Goal: Task Accomplishment & Management: Complete application form

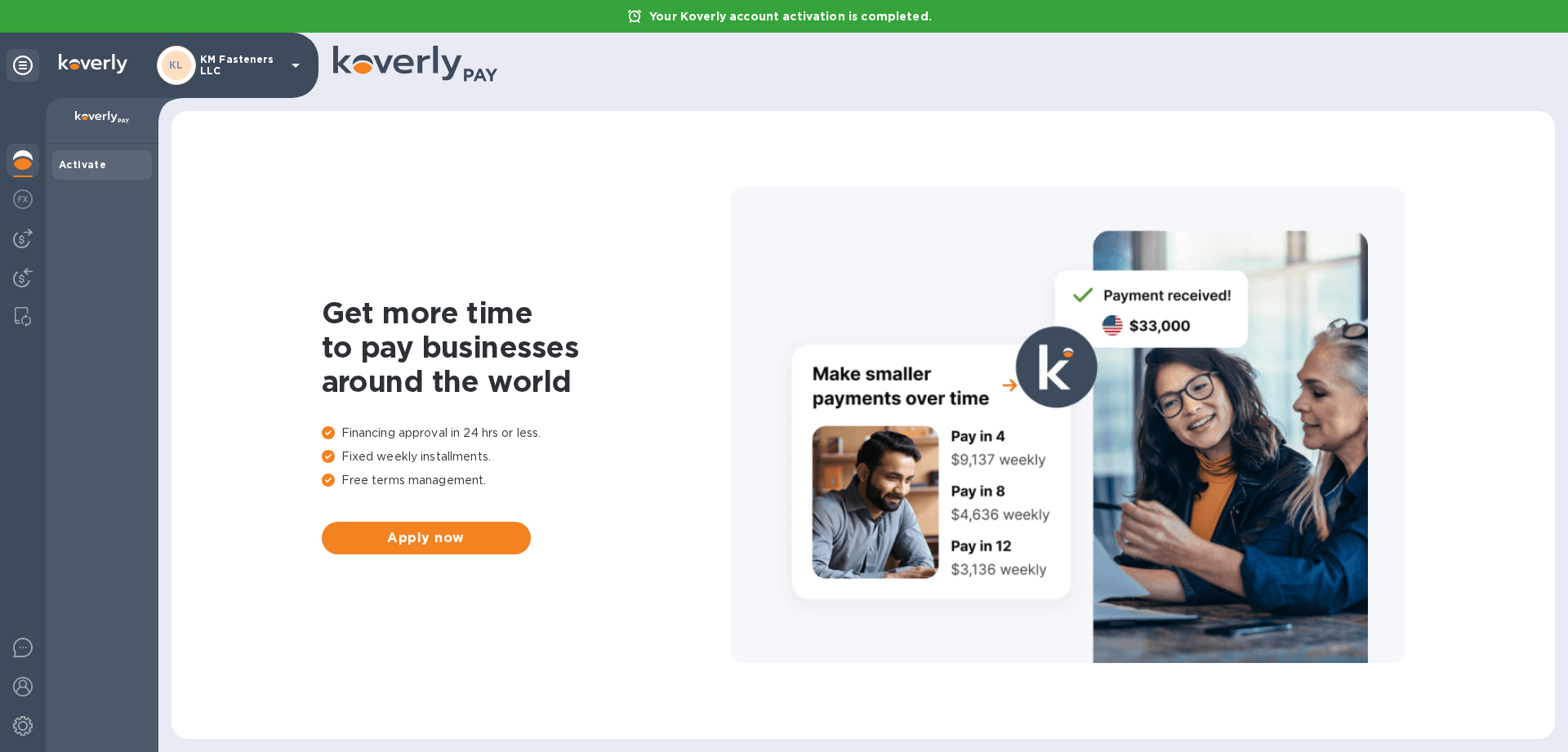
click at [300, 64] on icon at bounding box center [296, 66] width 8 height 4
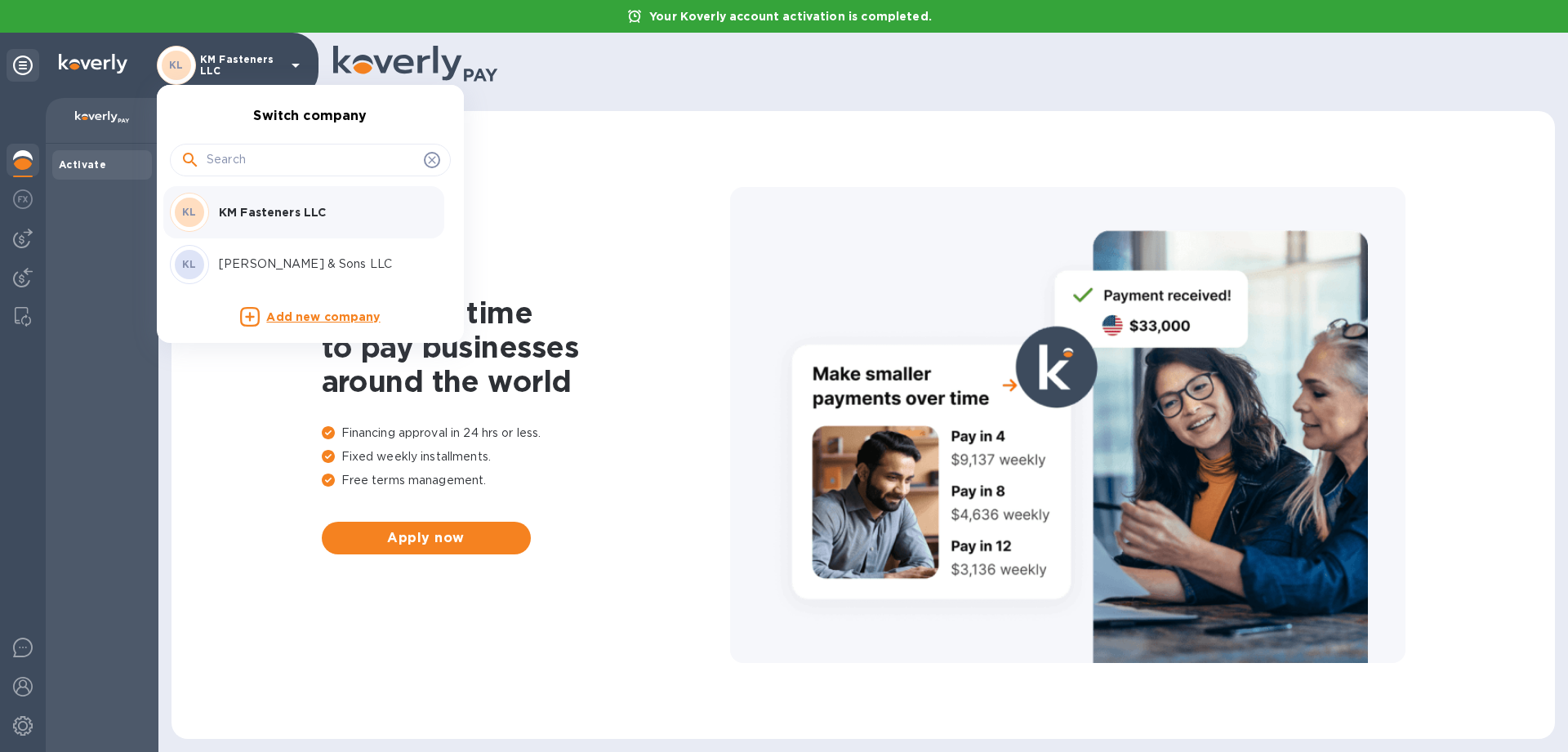
click at [258, 261] on p "[PERSON_NAME] & Sons LLC" at bounding box center [322, 265] width 206 height 17
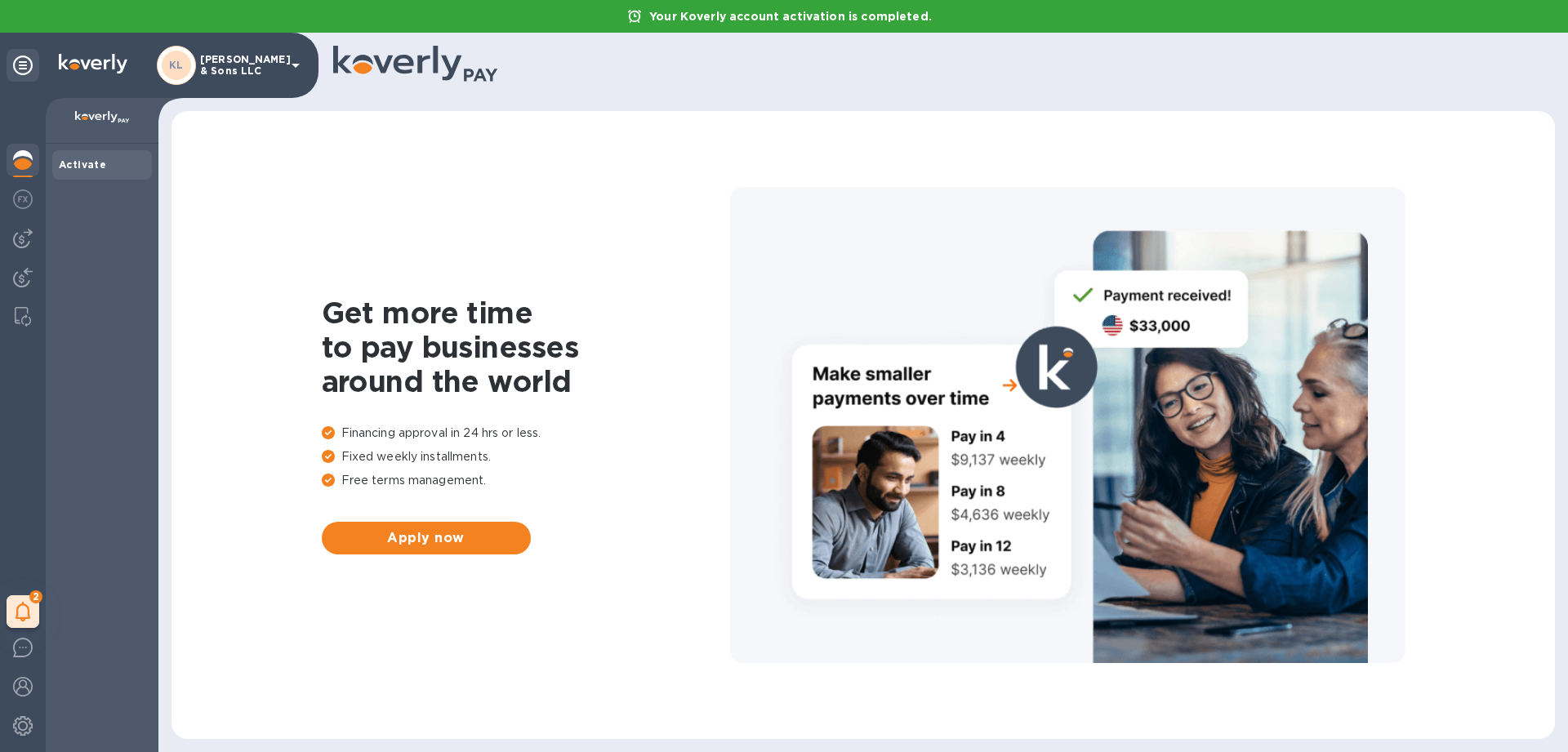
click at [99, 160] on b "Activate" at bounding box center [82, 164] width 48 height 13
click at [418, 534] on span "Apply now" at bounding box center [426, 538] width 183 height 19
click at [28, 201] on img at bounding box center [22, 199] width 19 height 19
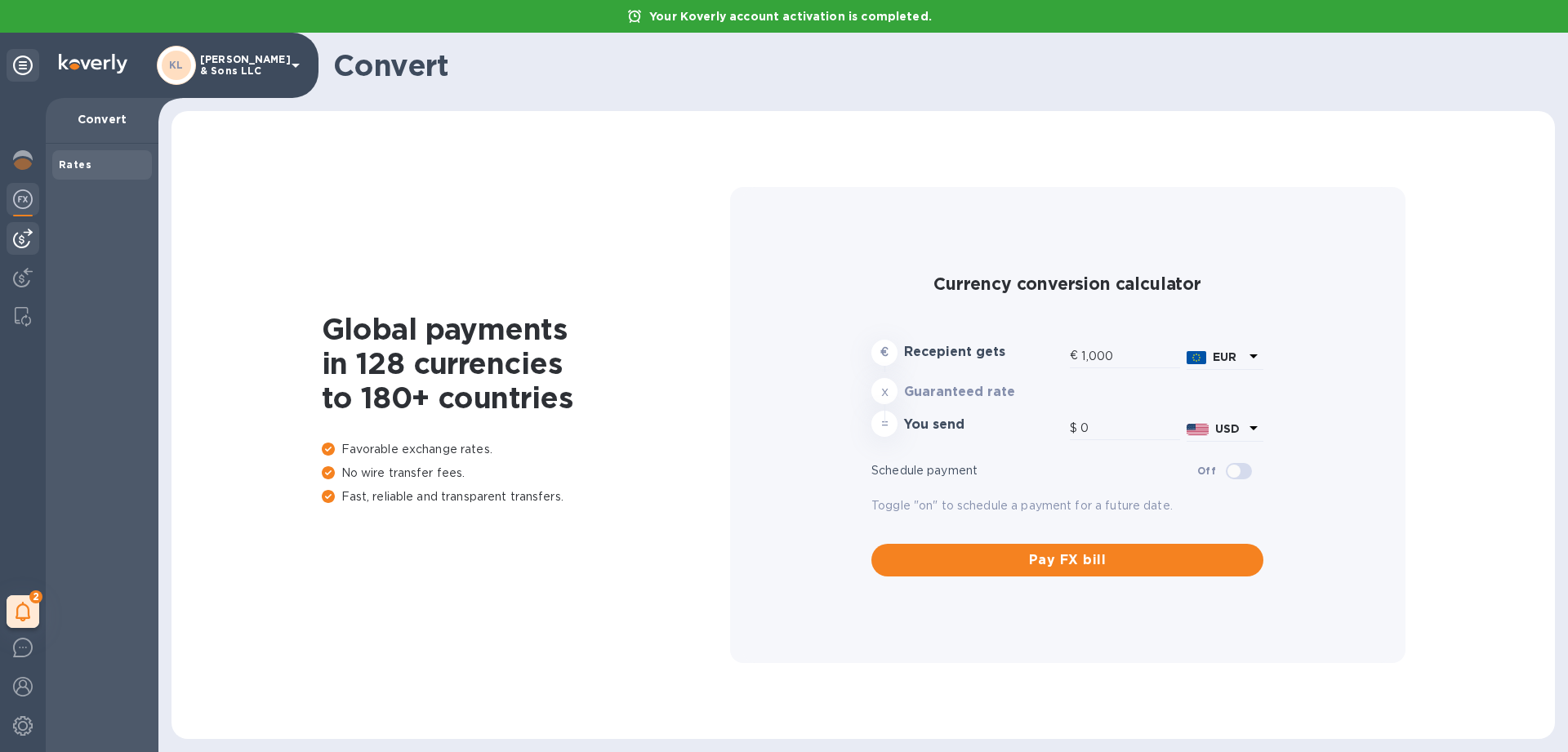
type input "1,180.19"
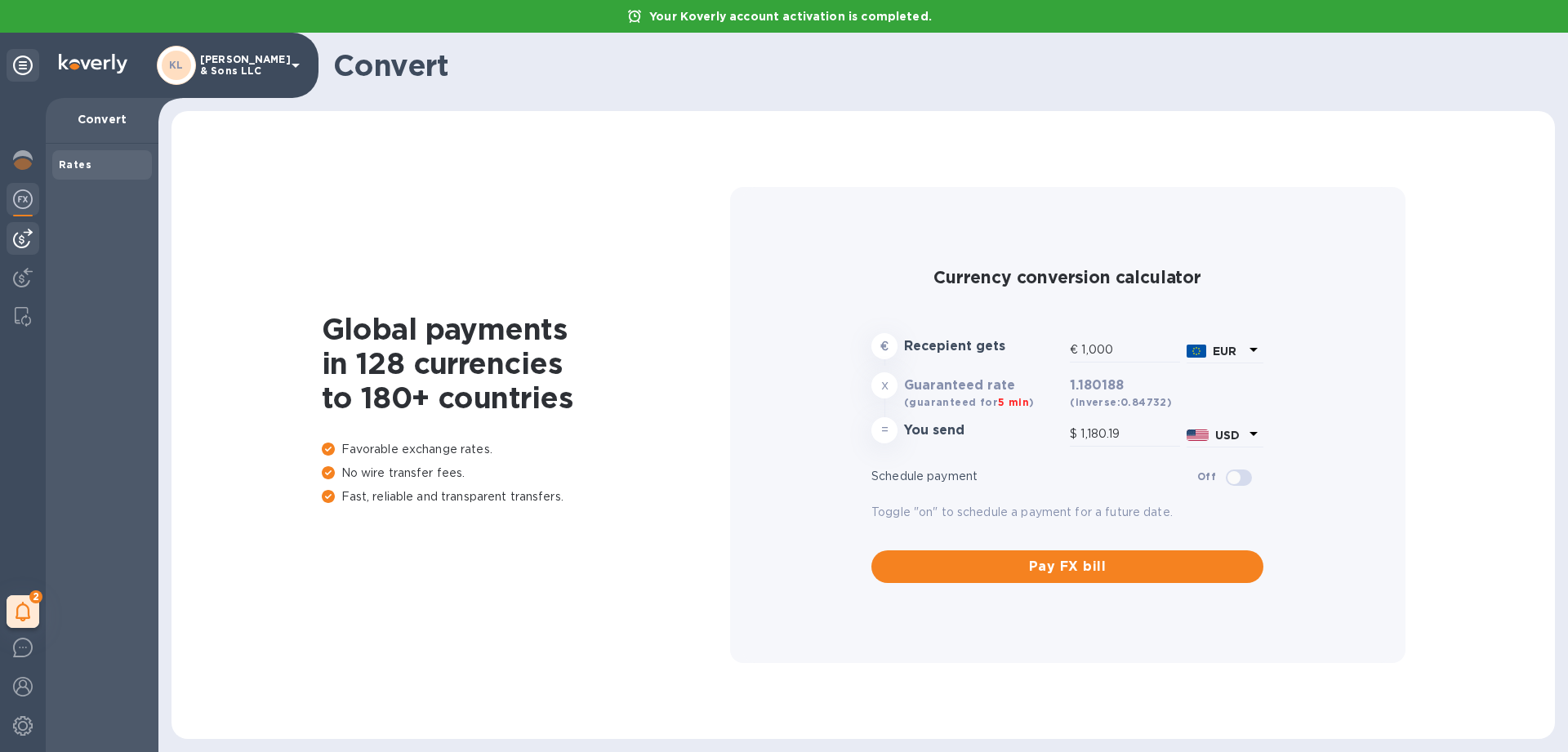
click at [23, 243] on img at bounding box center [22, 238] width 19 height 19
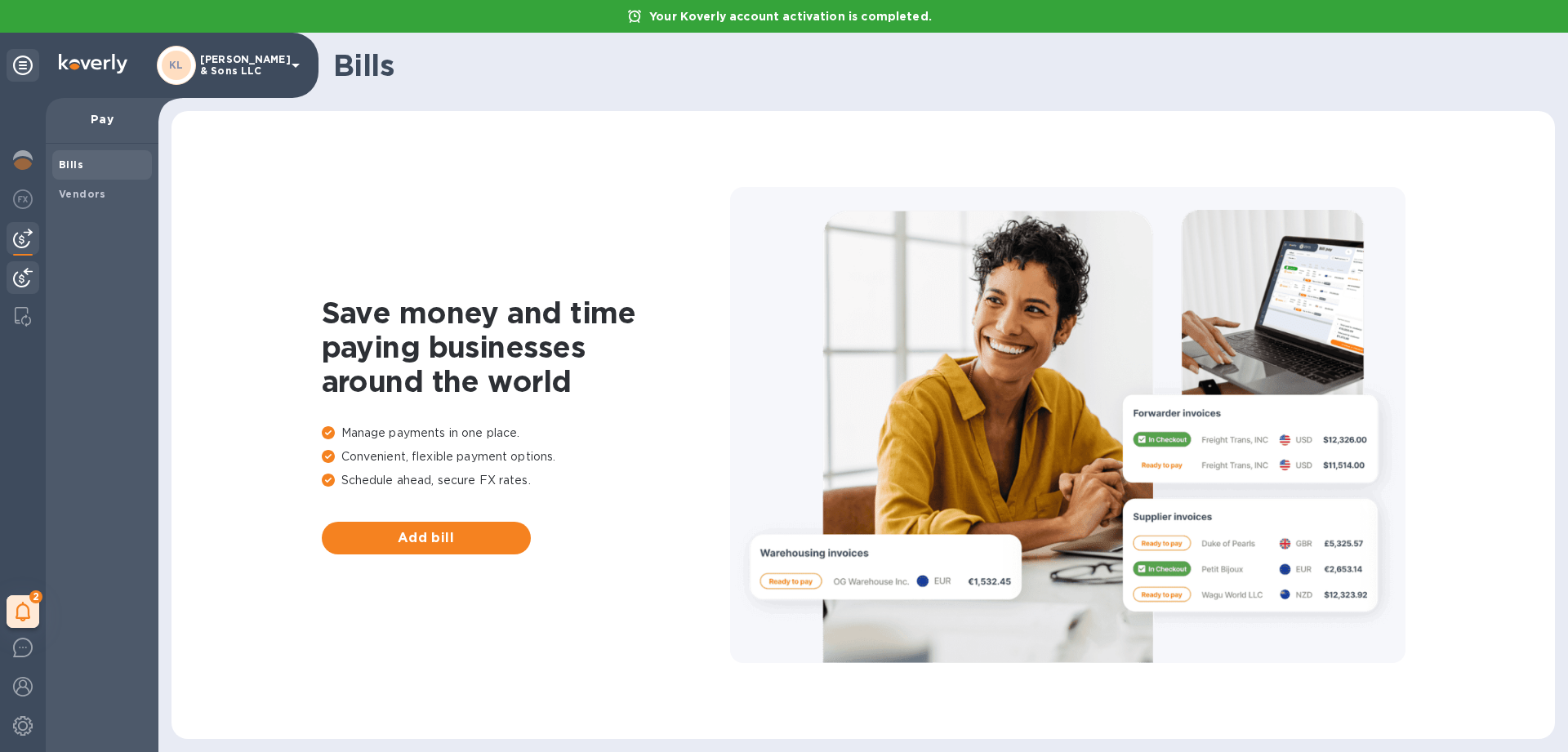
click at [18, 270] on img at bounding box center [22, 277] width 19 height 19
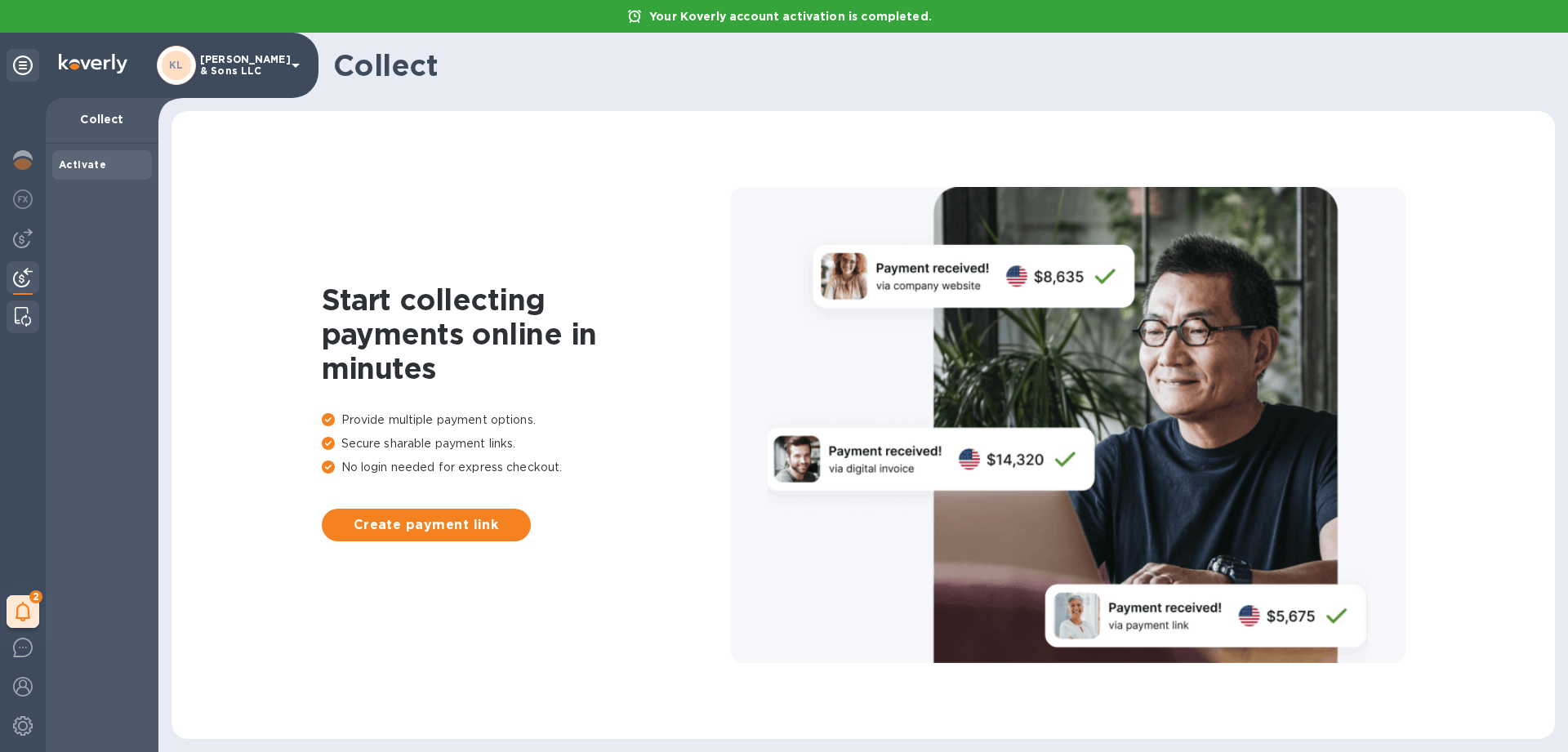
click at [17, 317] on img at bounding box center [22, 317] width 16 height 19
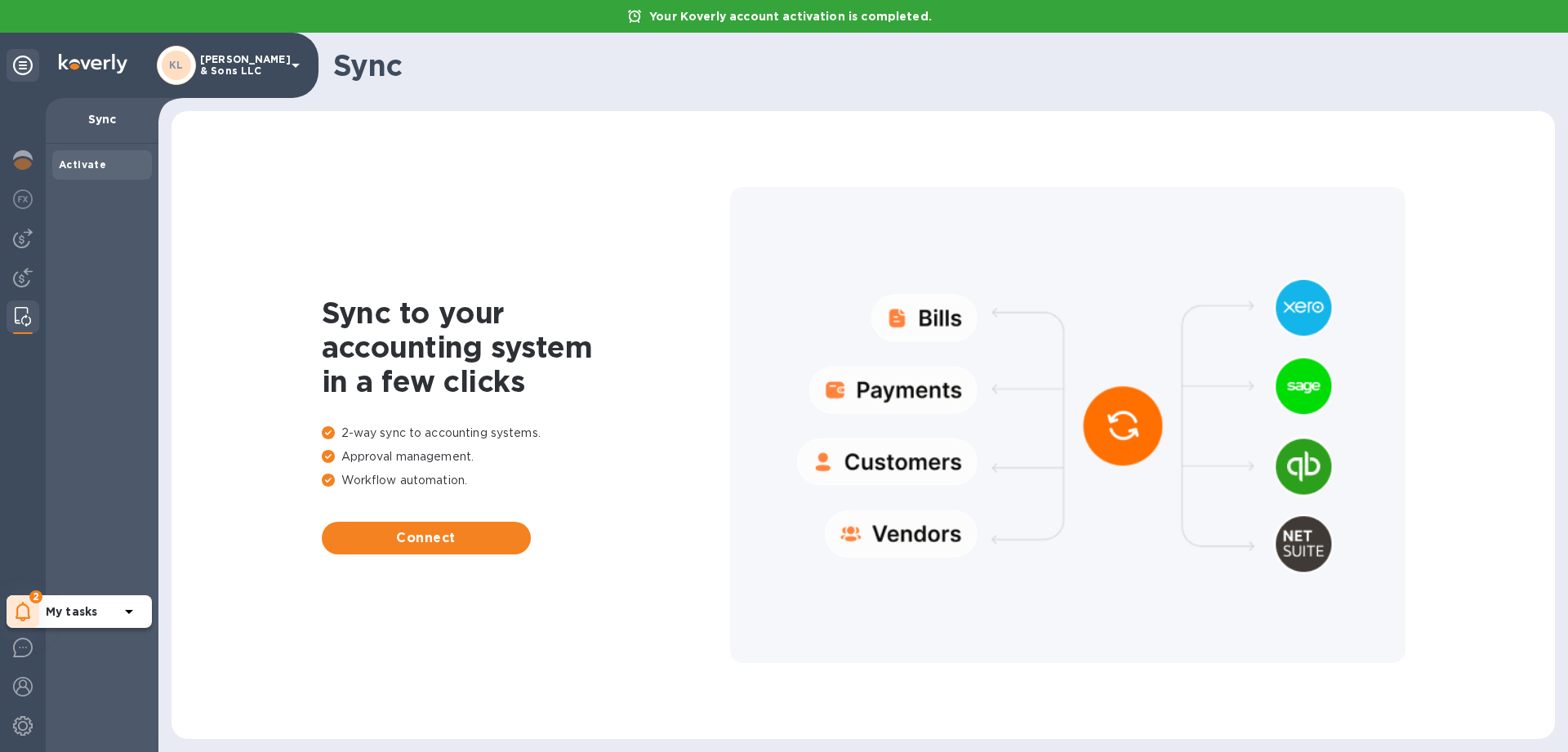
click at [23, 622] on div "2" at bounding box center [23, 611] width 33 height 33
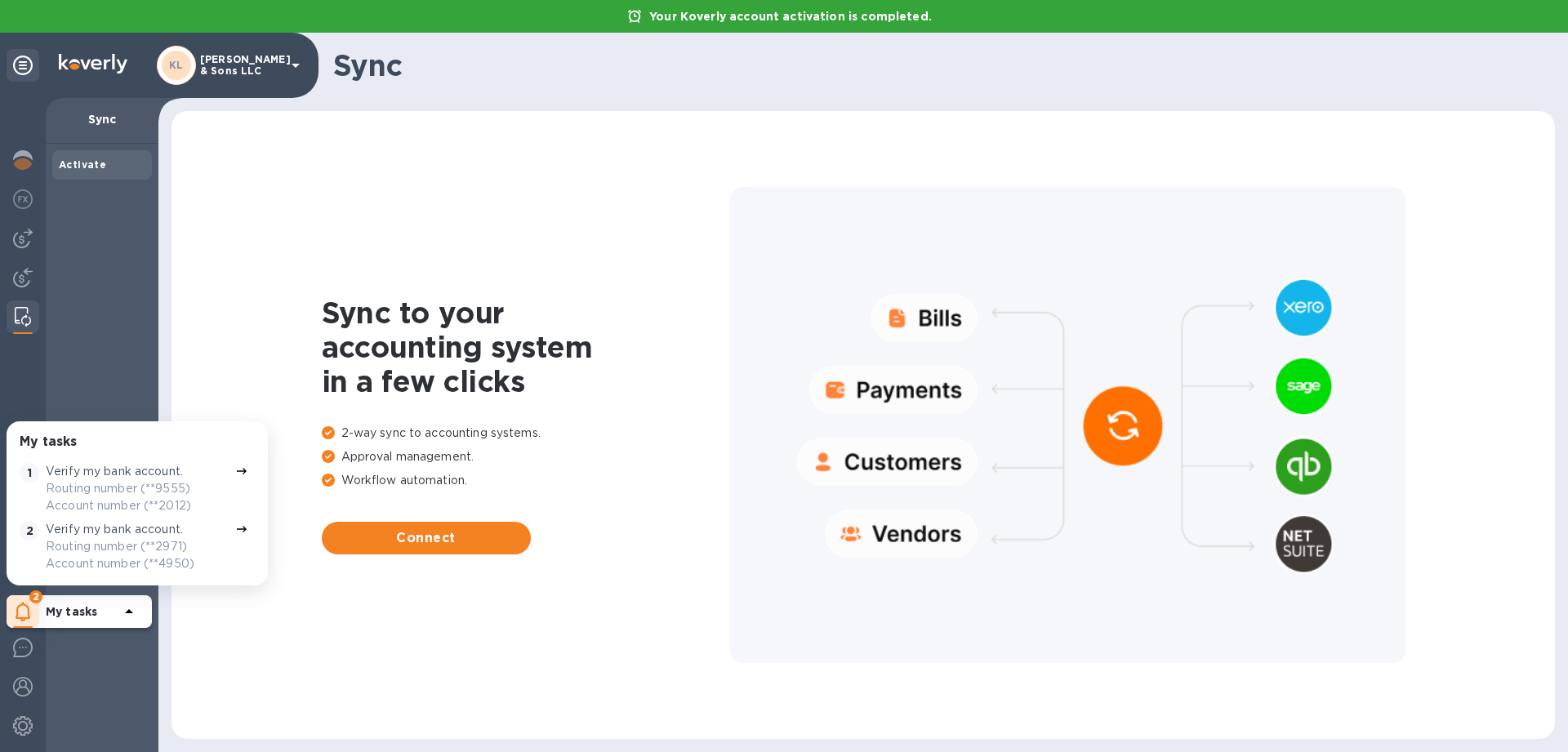
click at [157, 481] on p "Routing number (**9555) Account number (**2012)" at bounding box center [137, 496] width 183 height 34
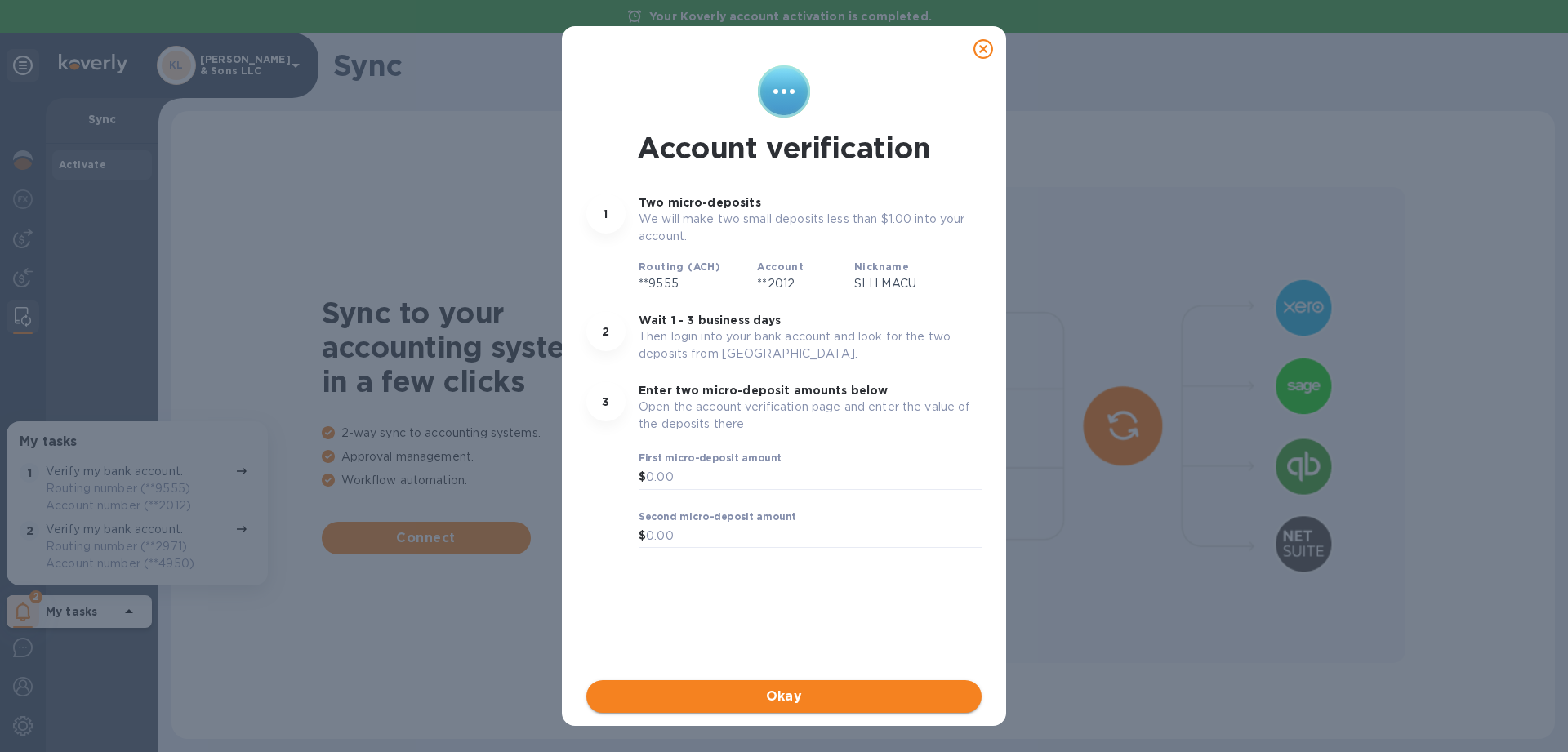
click at [804, 705] on span "Okay" at bounding box center [784, 696] width 369 height 19
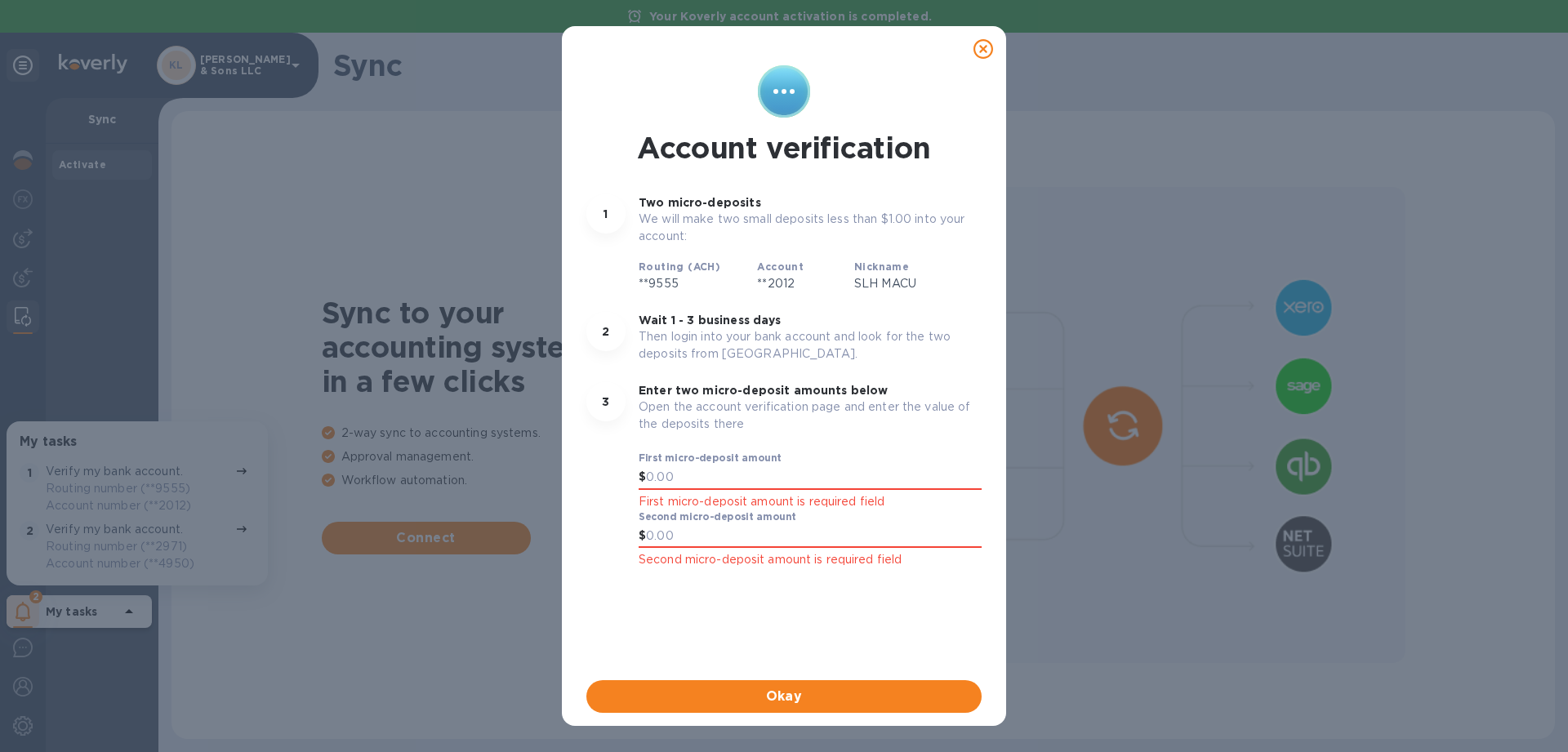
click at [982, 59] on div at bounding box center [983, 49] width 33 height 33
click at [982, 41] on icon at bounding box center [983, 48] width 19 height 19
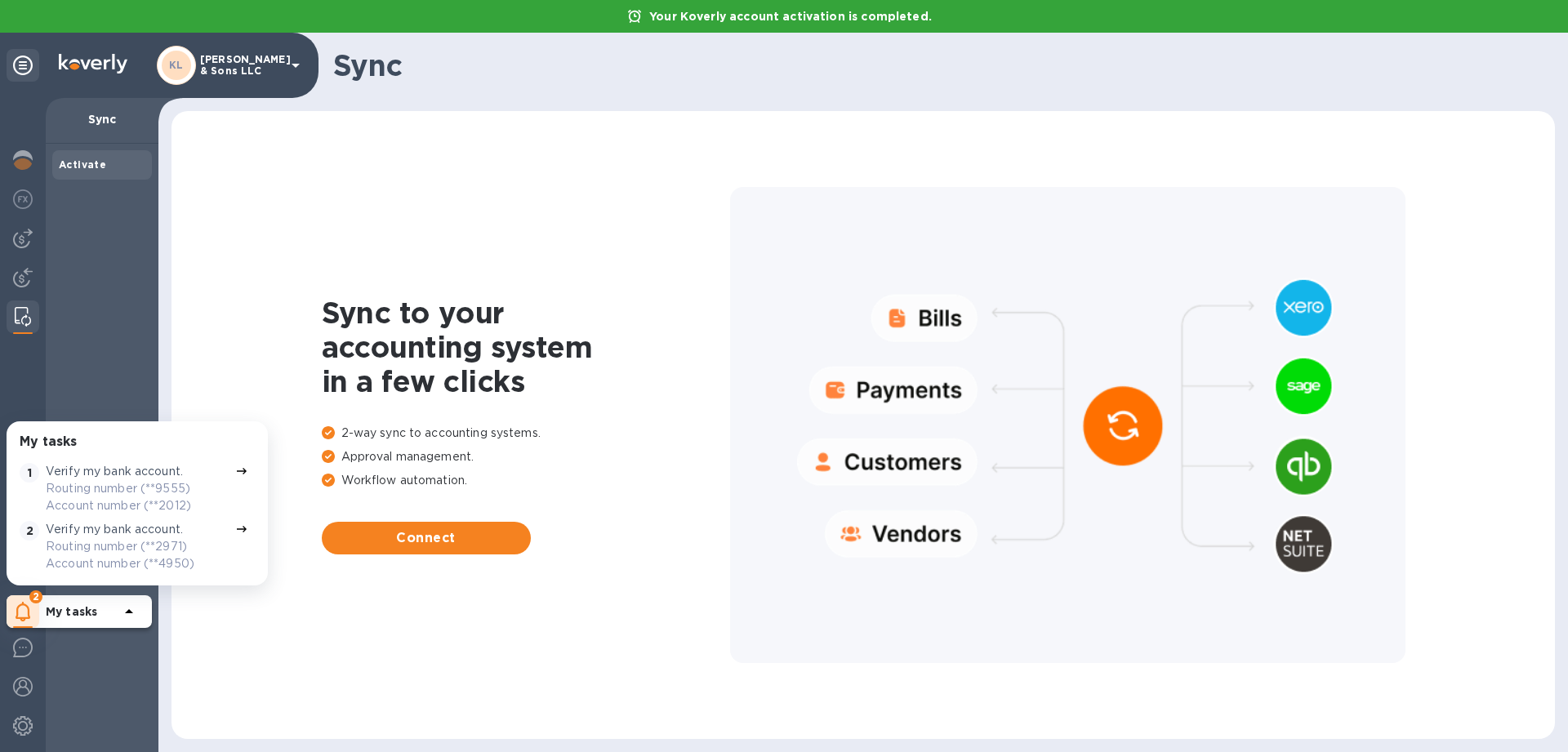
click at [49, 162] on div "Activate" at bounding box center [102, 448] width 112 height 609
click at [359, 375] on h1 "Sync to your accounting system in a few clicks" at bounding box center [526, 347] width 408 height 103
click at [41, 602] on div "2 My tasks" at bounding box center [80, 611] width 145 height 33
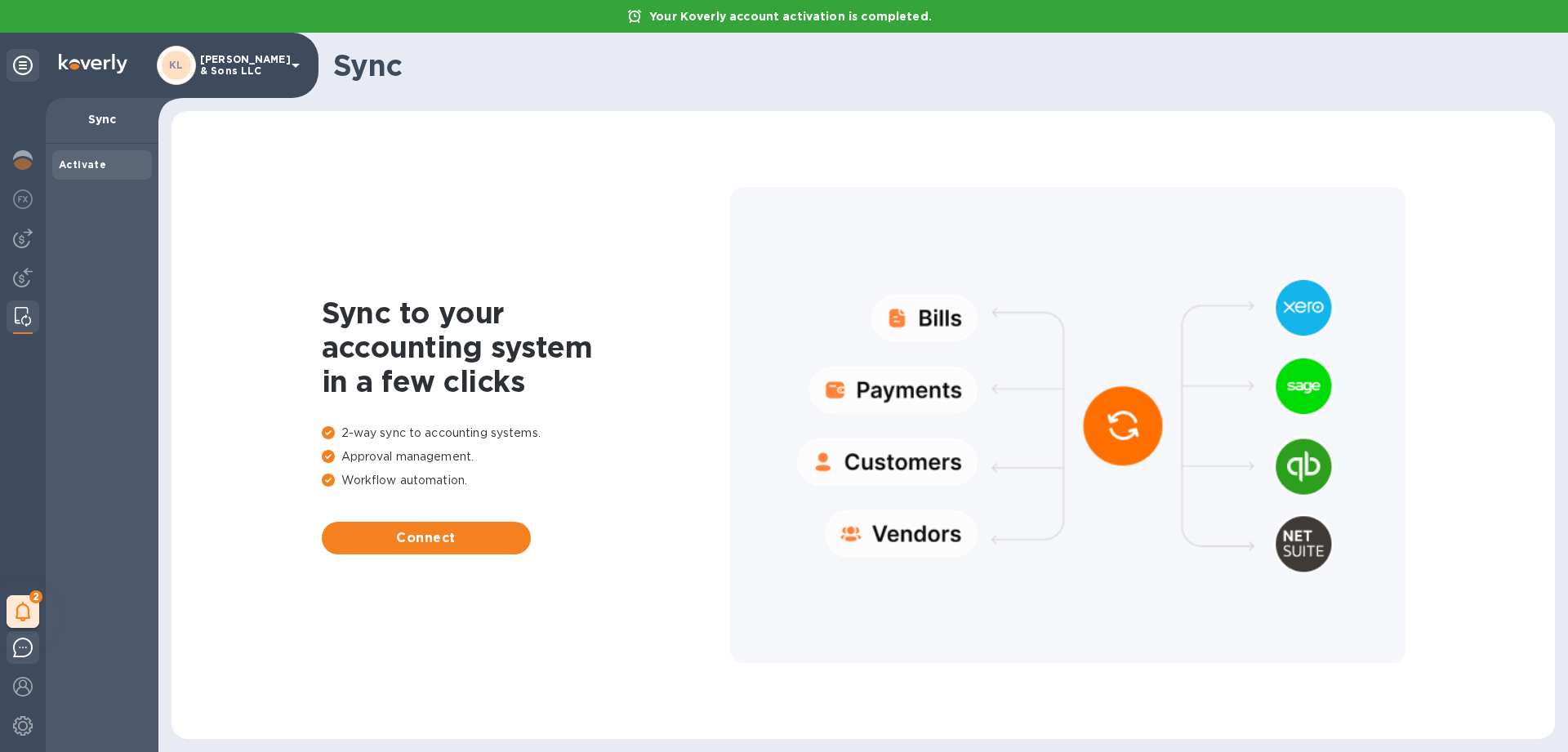
click at [22, 641] on img at bounding box center [22, 647] width 19 height 19
click at [26, 157] on img at bounding box center [22, 160] width 19 height 19
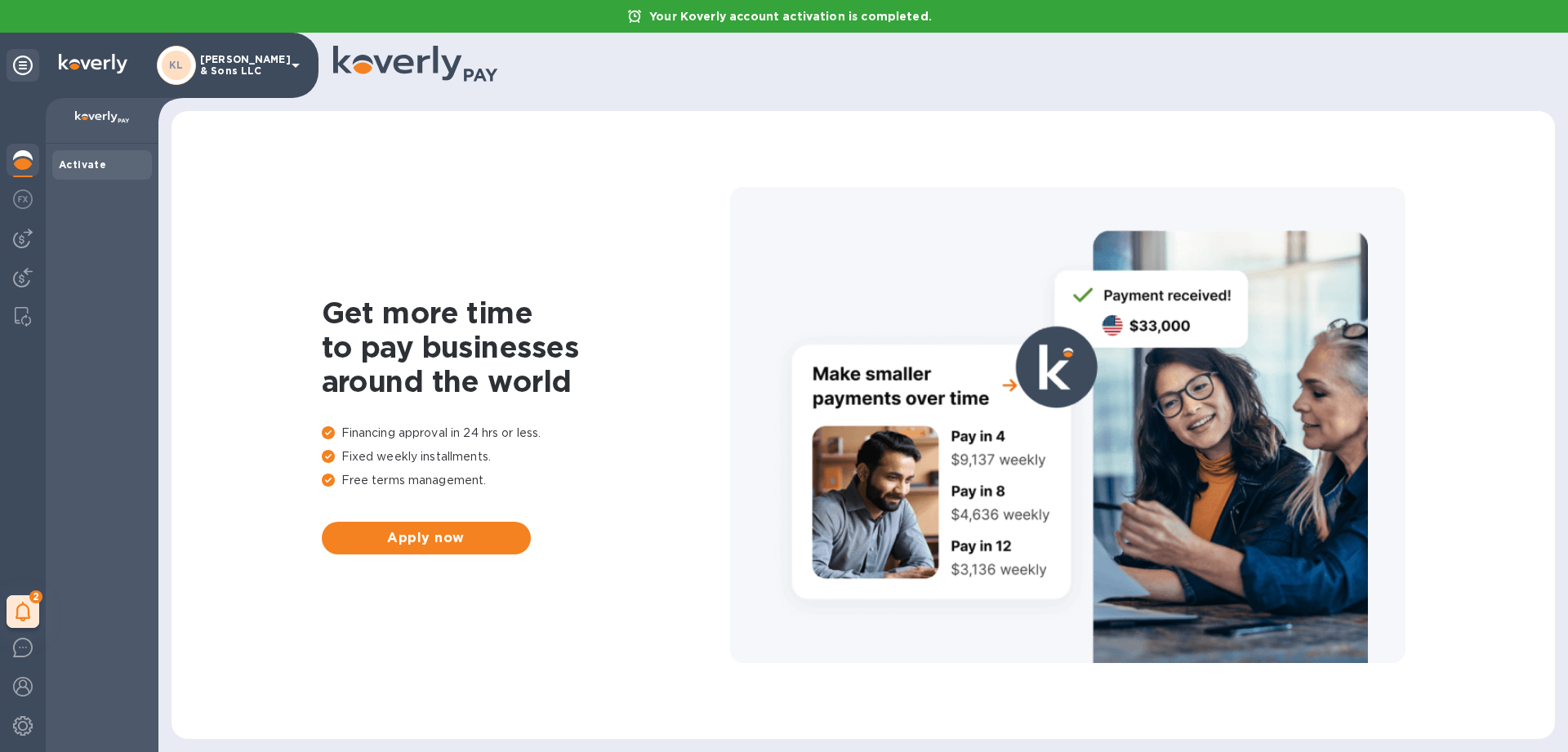
click at [82, 162] on b "Activate" at bounding box center [82, 164] width 48 height 13
click at [244, 67] on p "[PERSON_NAME] & Sons LLC" at bounding box center [240, 66] width 81 height 23
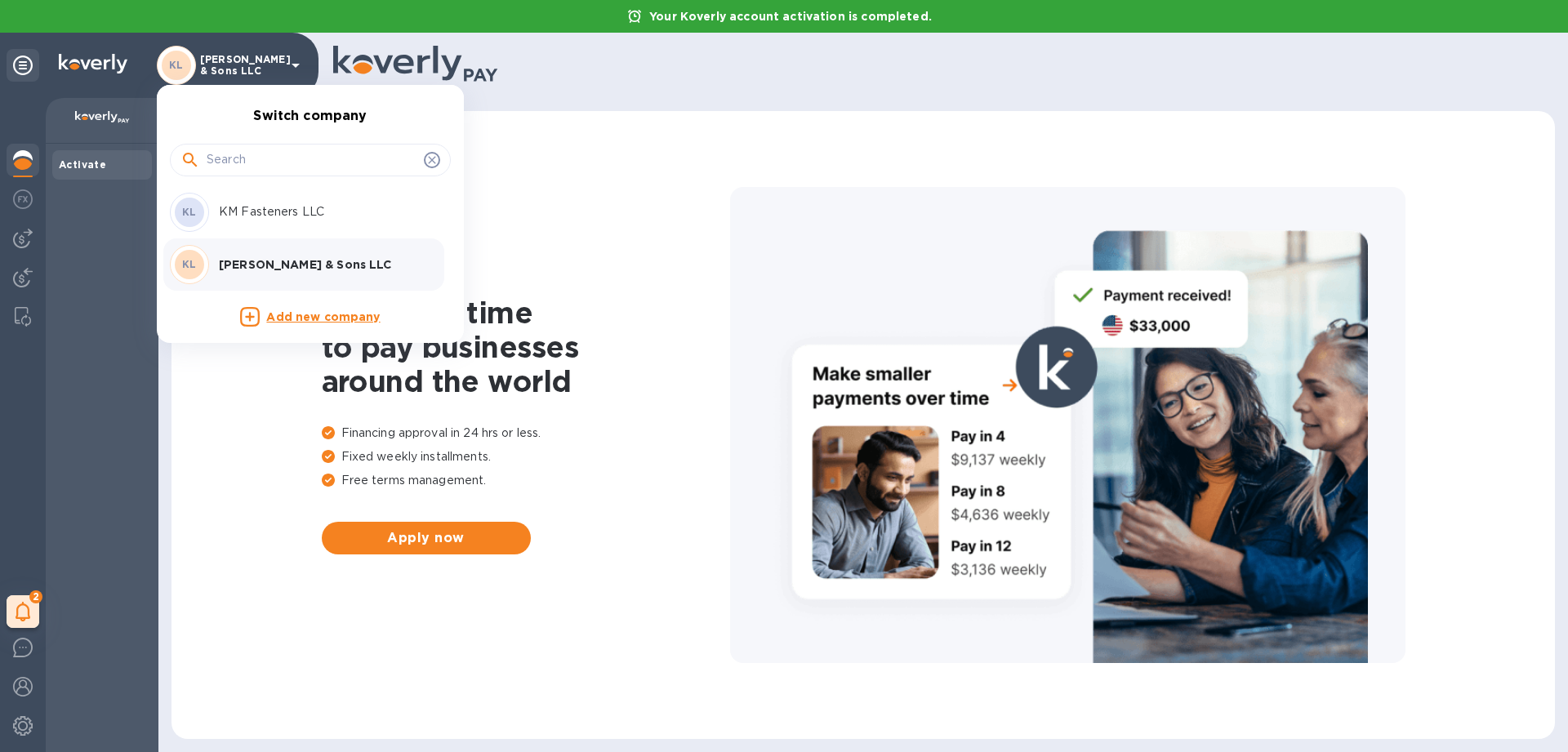
click at [273, 268] on p "[PERSON_NAME] & Sons LLC" at bounding box center [322, 264] width 206 height 16
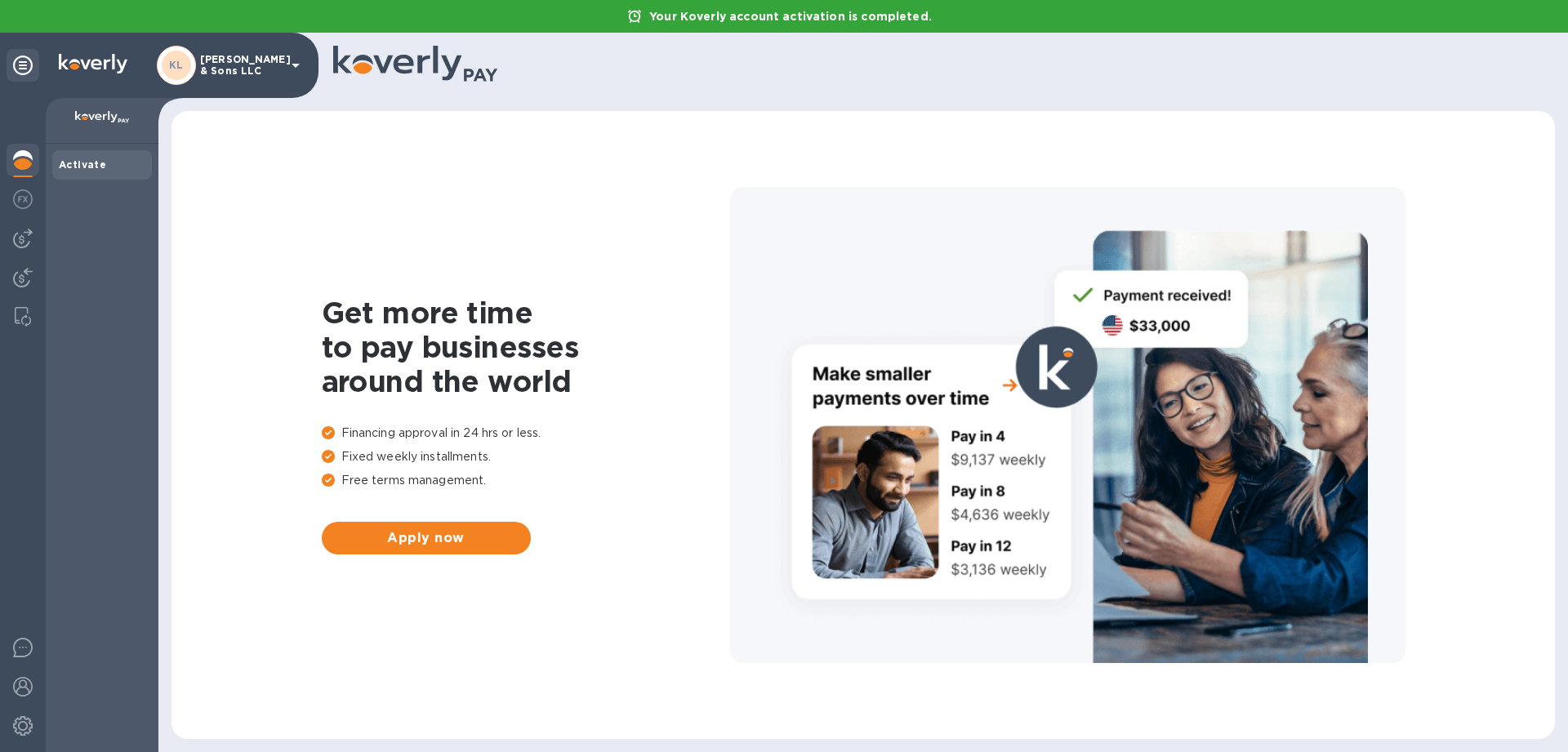
click at [80, 161] on b "Activate" at bounding box center [82, 164] width 48 height 13
click at [483, 538] on span "Apply now" at bounding box center [426, 538] width 183 height 19
click at [26, 156] on img at bounding box center [22, 160] width 19 height 19
click at [459, 535] on span "Apply now" at bounding box center [426, 538] width 183 height 19
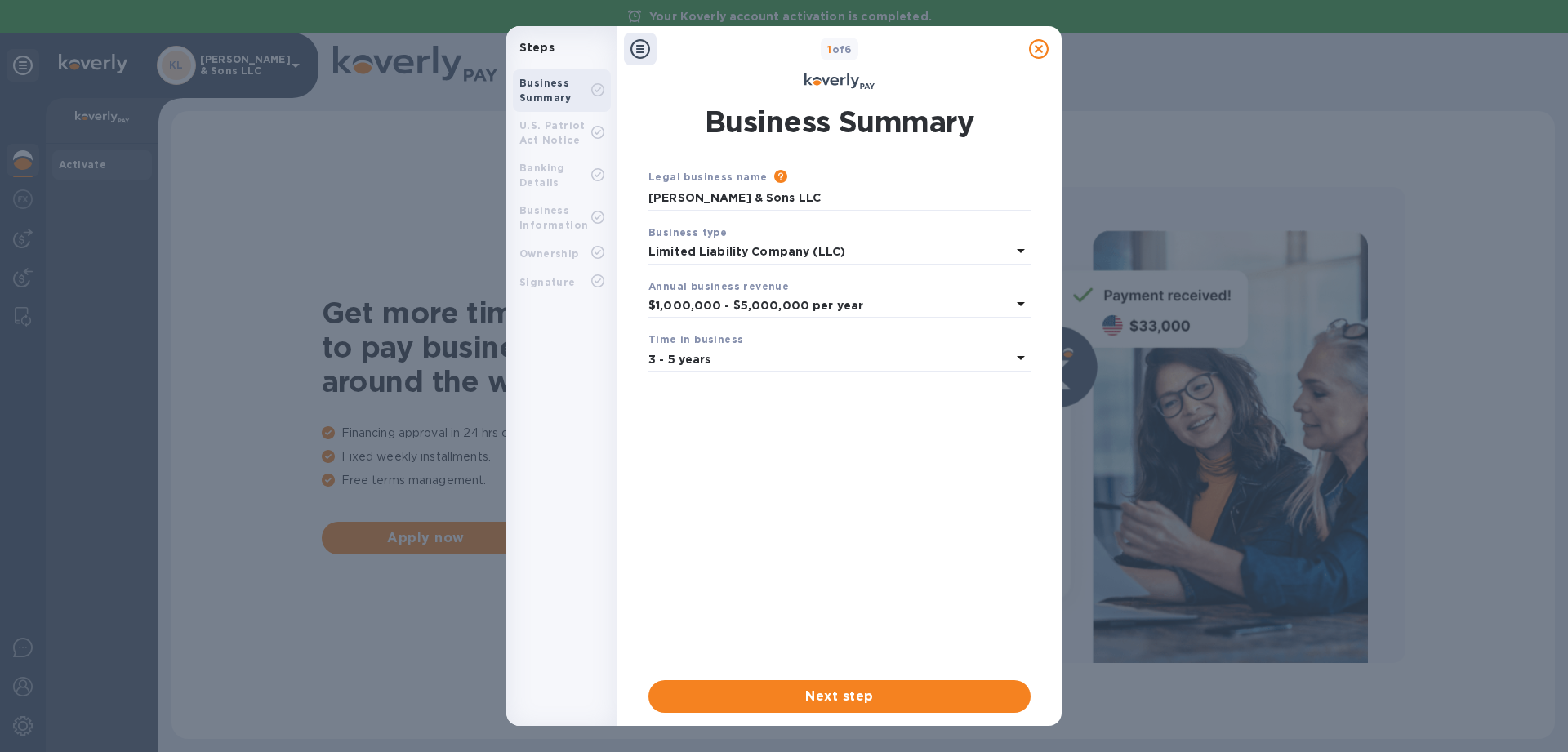
click at [1035, 39] on div at bounding box center [1040, 49] width 33 height 33
